Goal: Navigation & Orientation: Find specific page/section

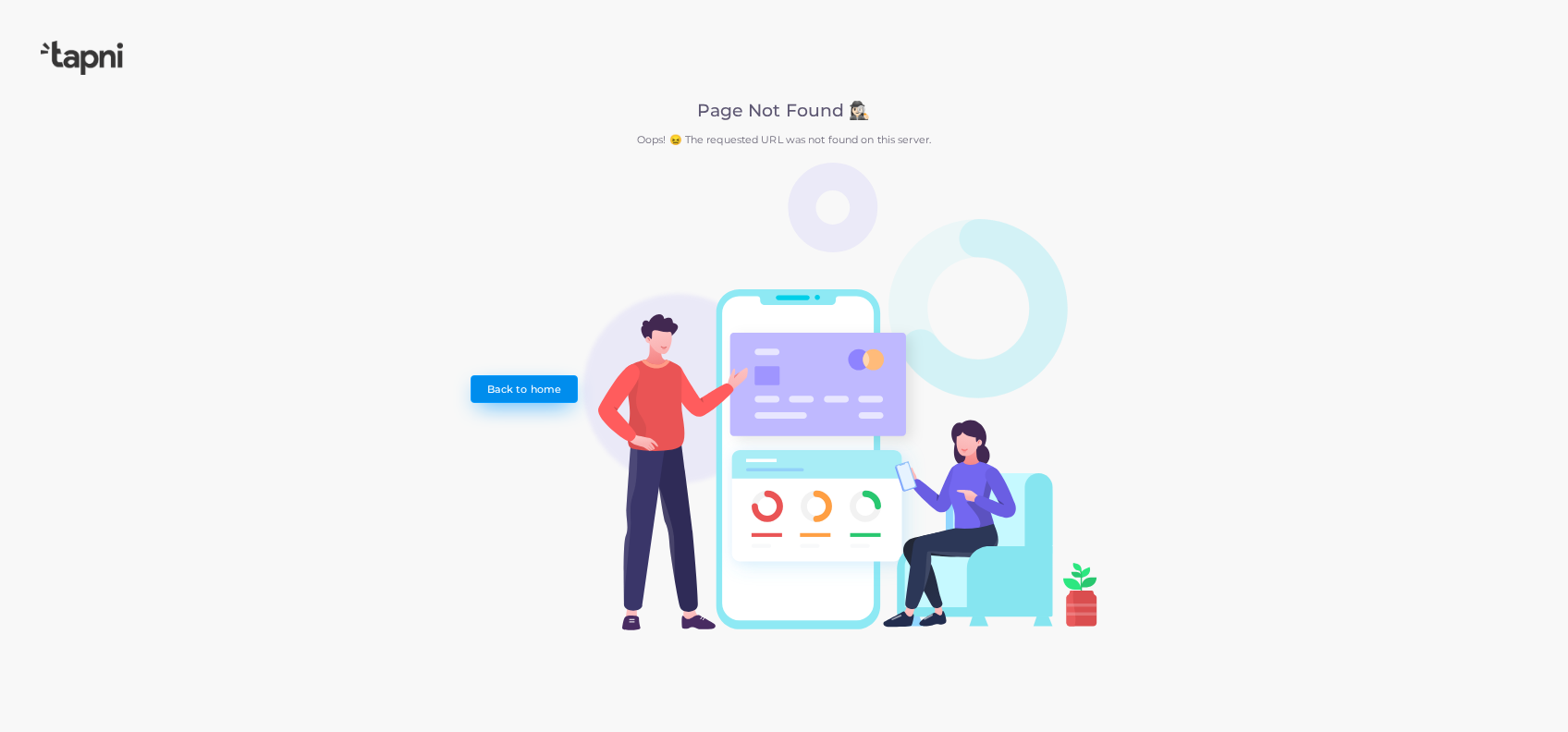
click at [479, 378] on link "Back to home" at bounding box center [524, 389] width 106 height 28
